Goal: Navigation & Orientation: Find specific page/section

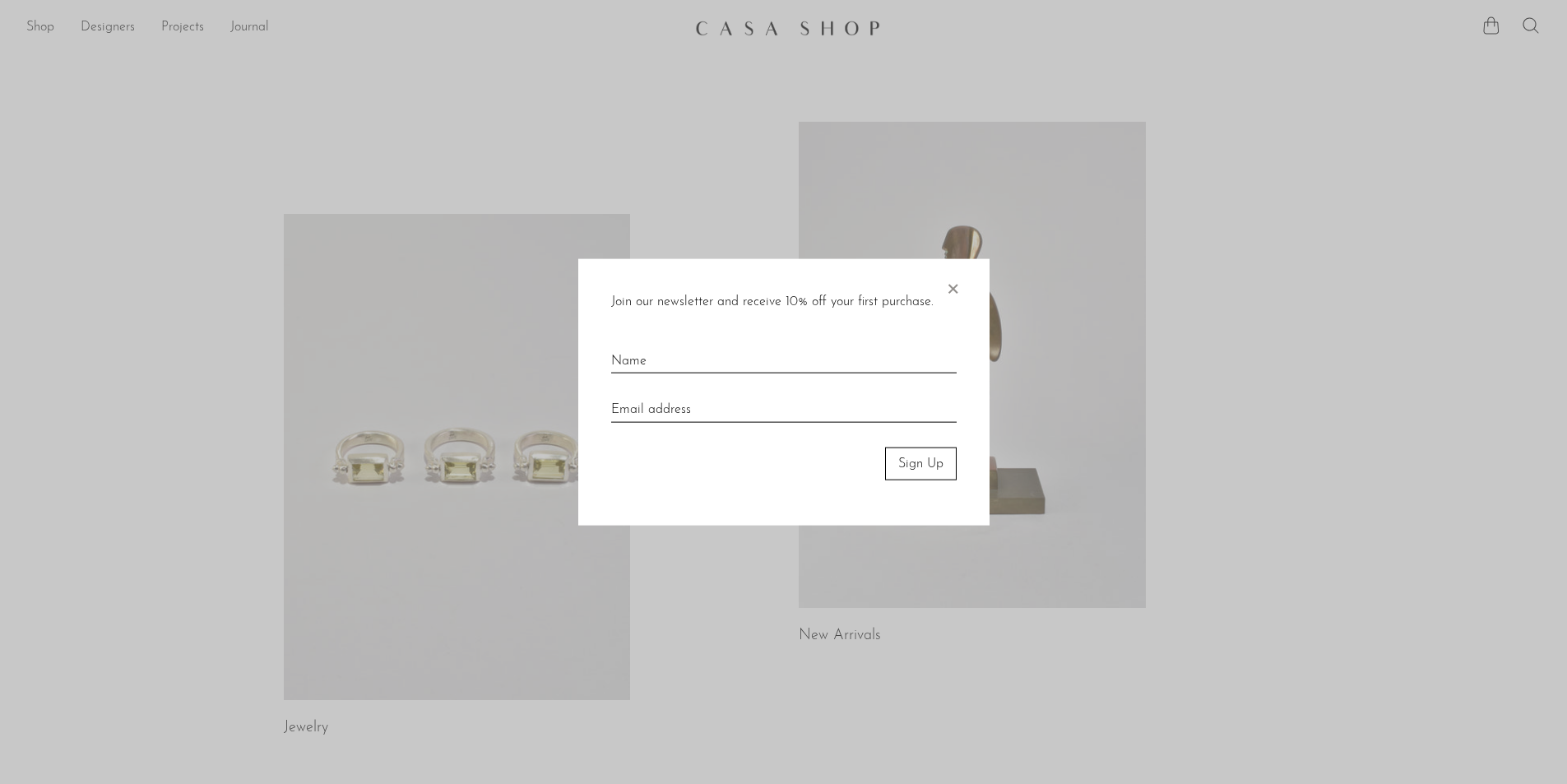
click at [950, 288] on span "×" at bounding box center [952, 284] width 17 height 52
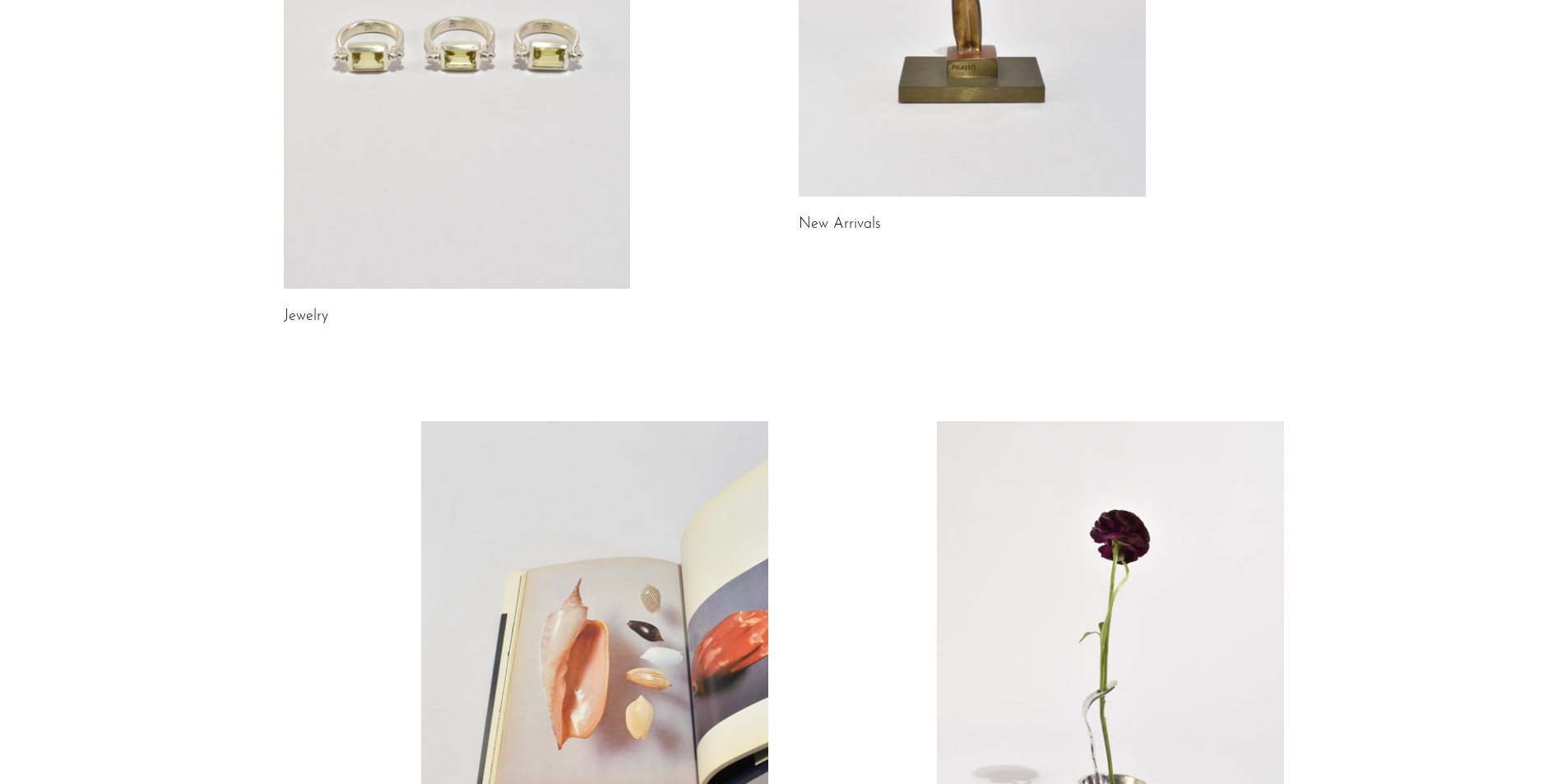
scroll to position [815, 0]
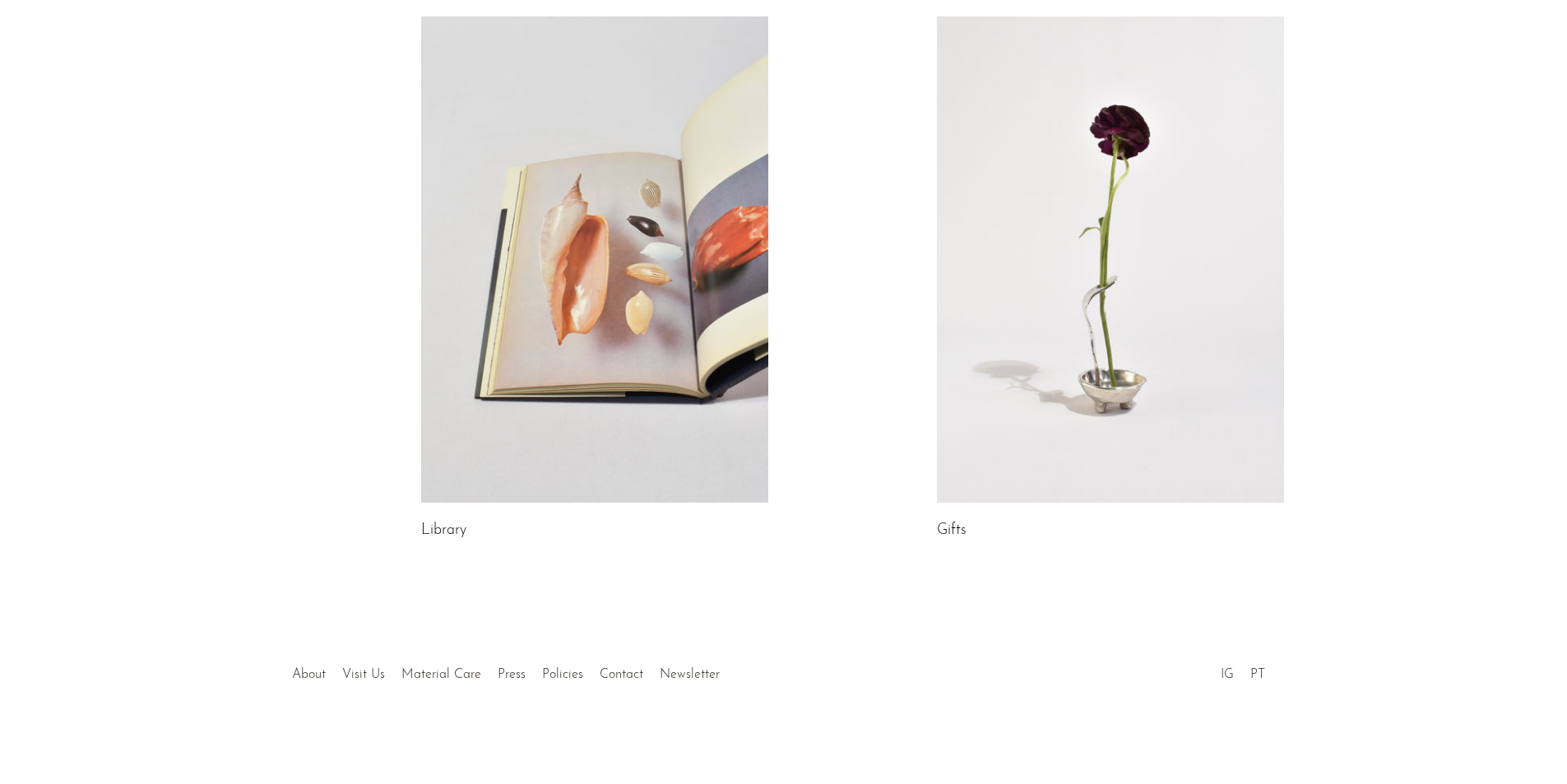
click at [1125, 454] on link at bounding box center [1111, 260] width 347 height 486
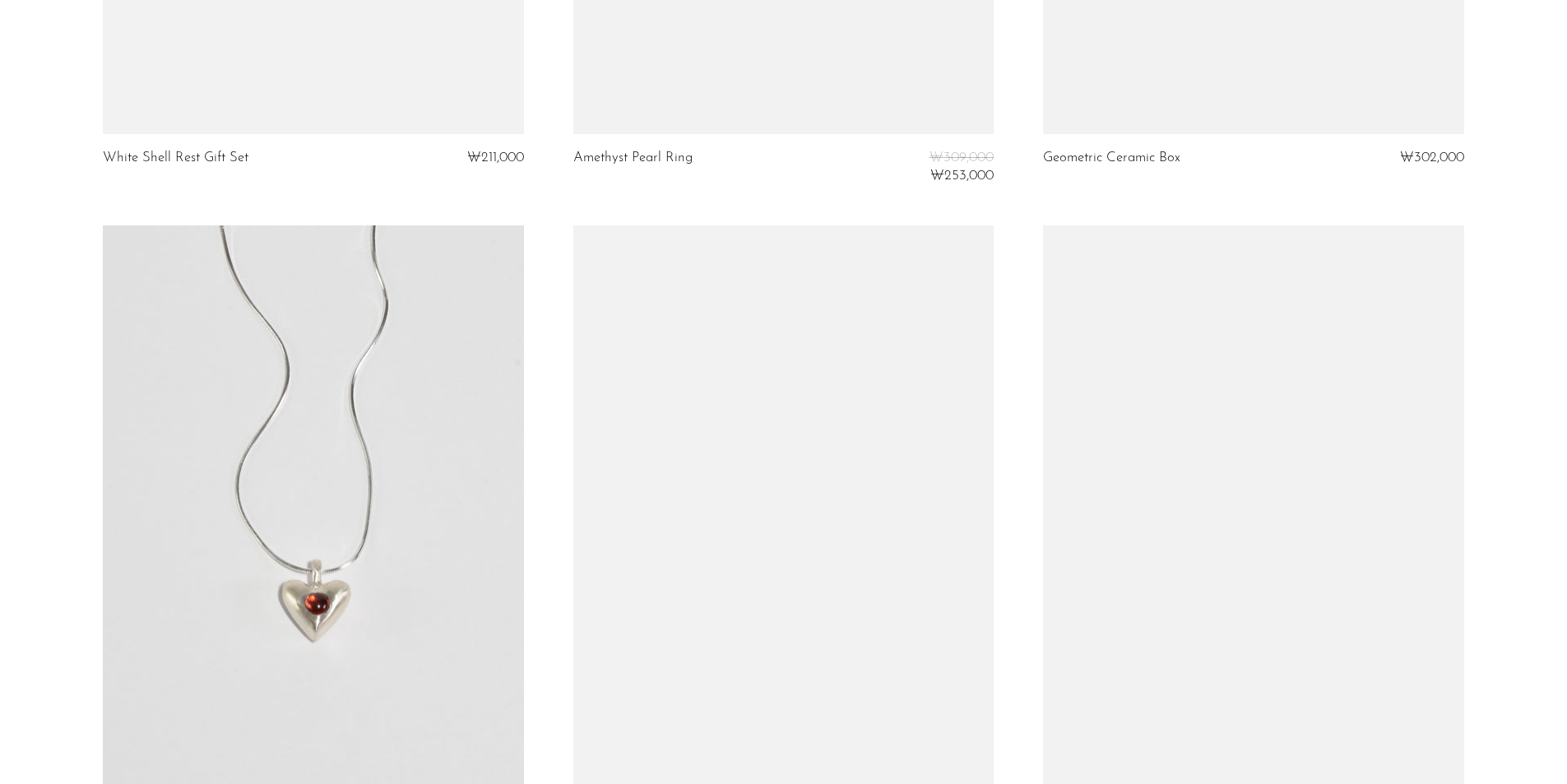
scroll to position [7647, 0]
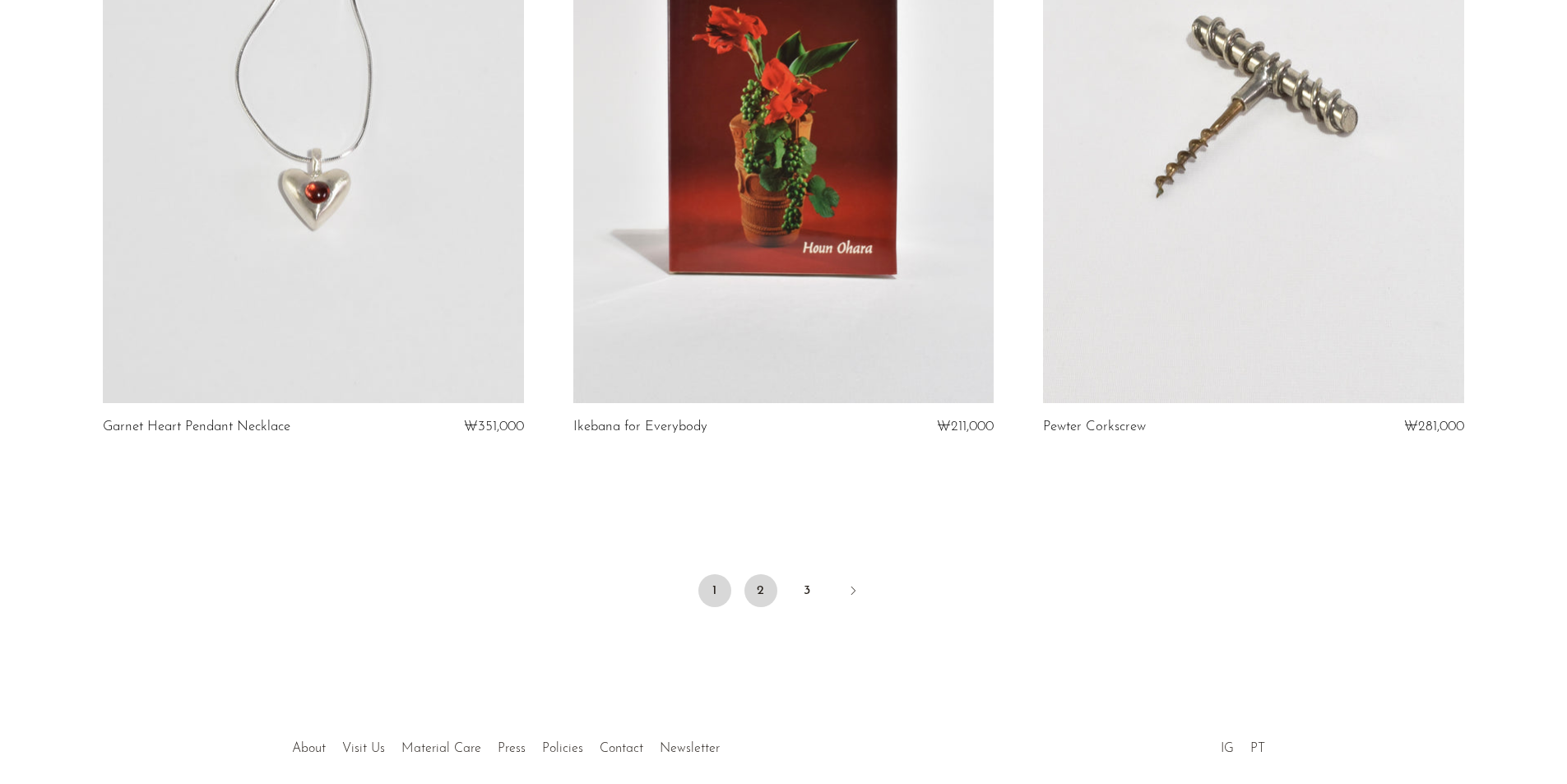
click at [758, 596] on link "2" at bounding box center [761, 591] width 33 height 33
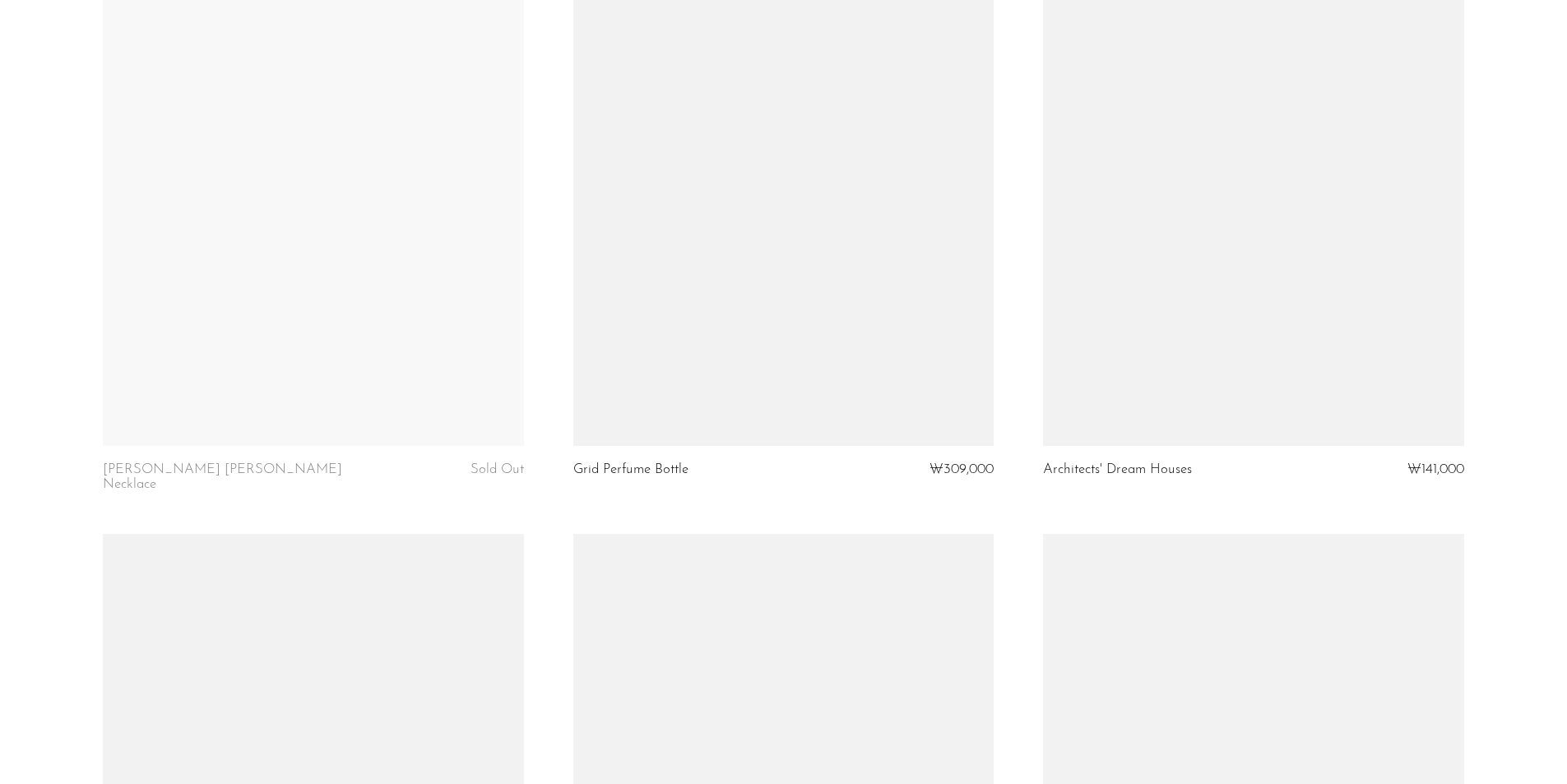
scroll to position [6249, 0]
